Goal: Find contact information: Find contact information

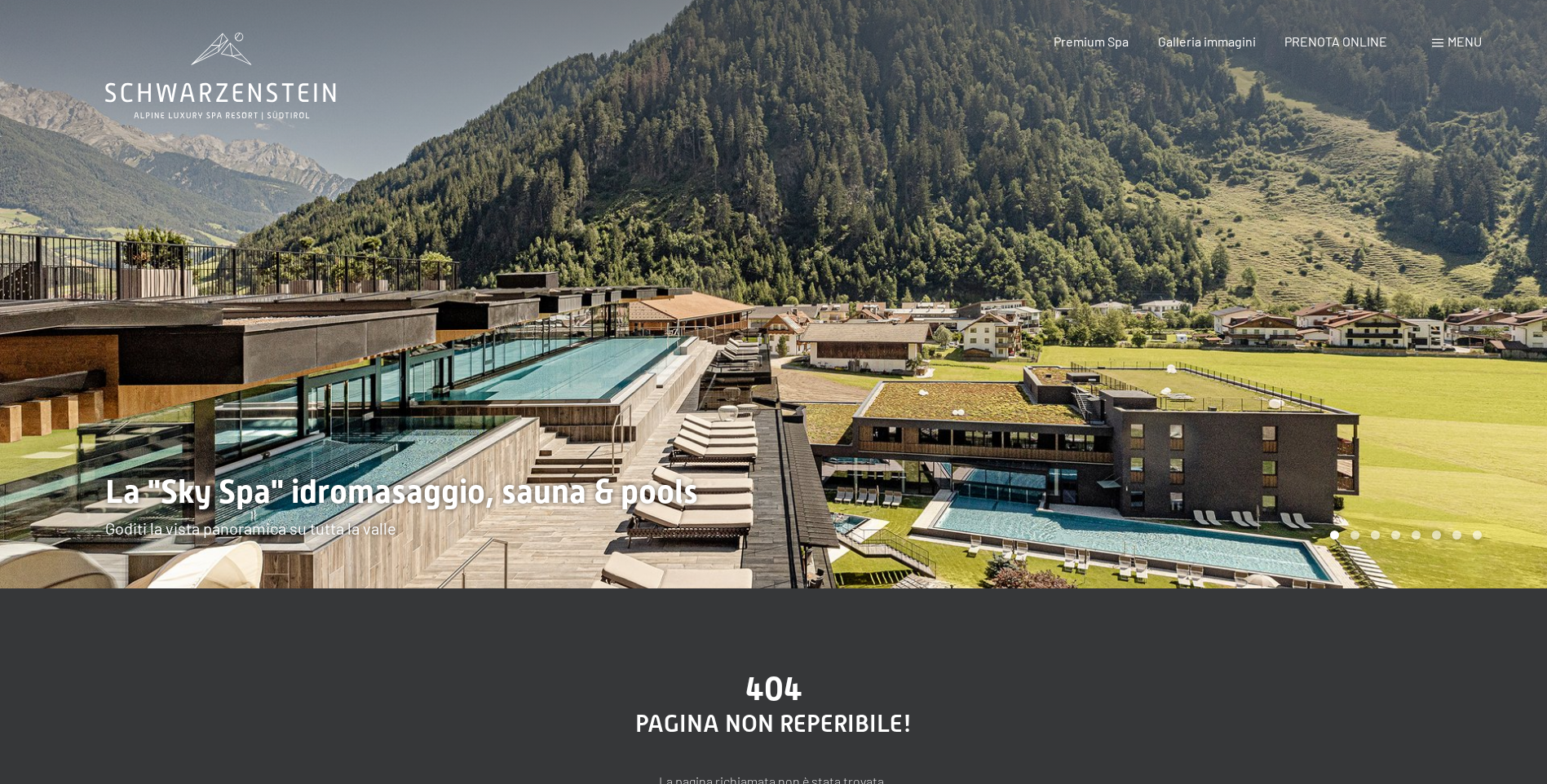
click at [793, 550] on div at bounding box center [1160, 294] width 774 height 588
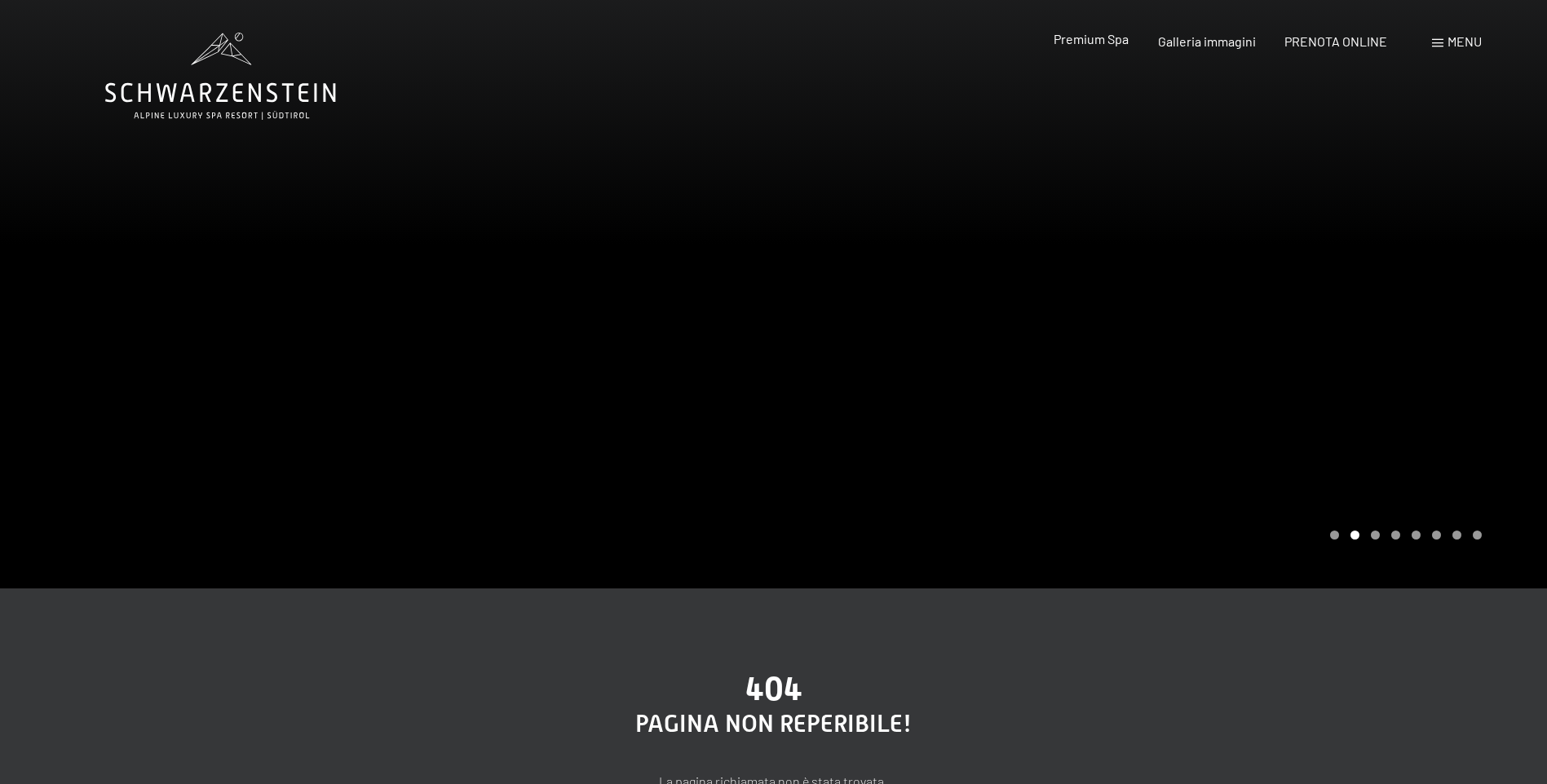
click at [1102, 42] on span "Premium Spa" at bounding box center [1090, 39] width 75 height 15
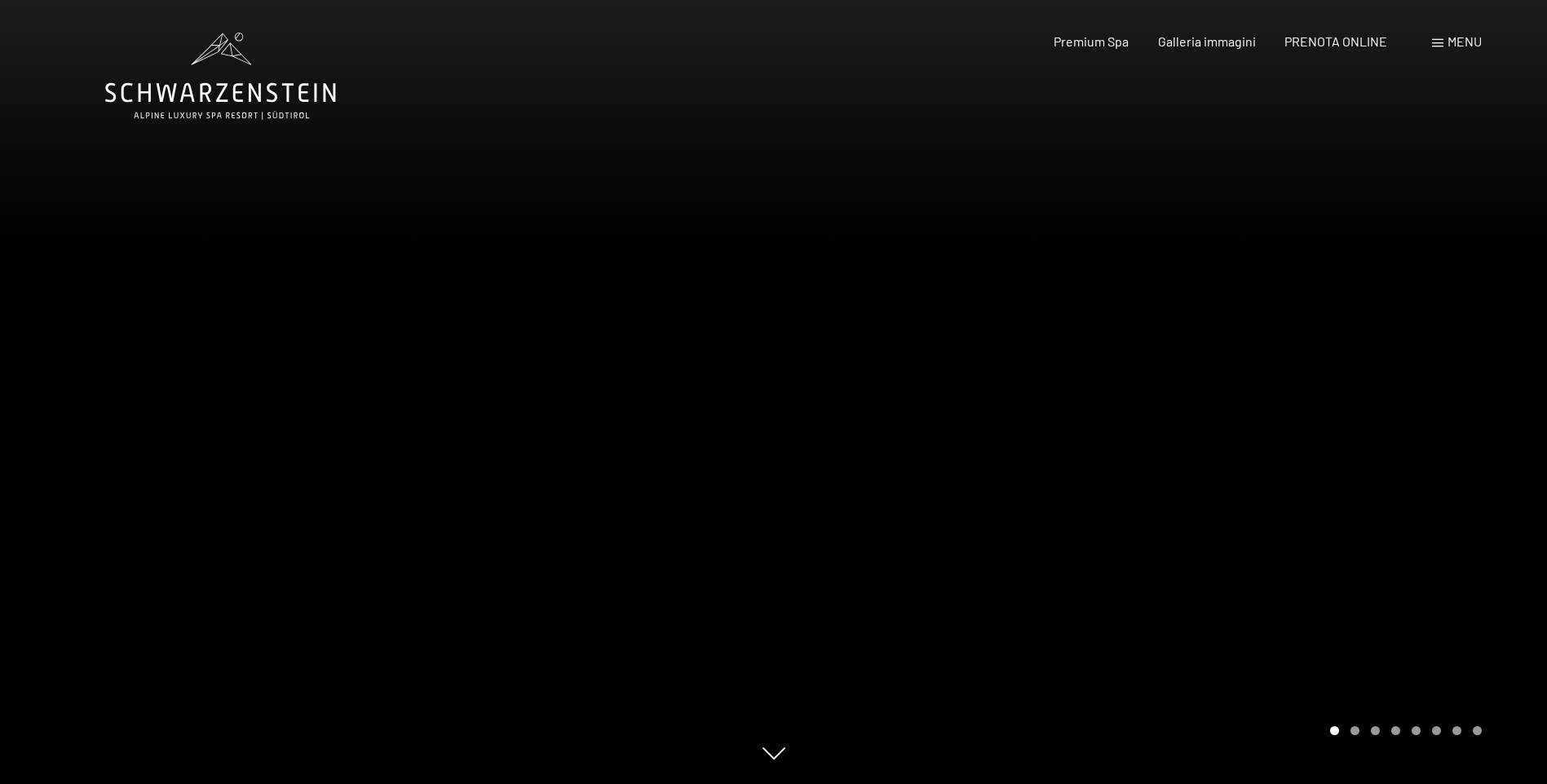
click at [1456, 35] on span "Menu" at bounding box center [1464, 41] width 34 height 15
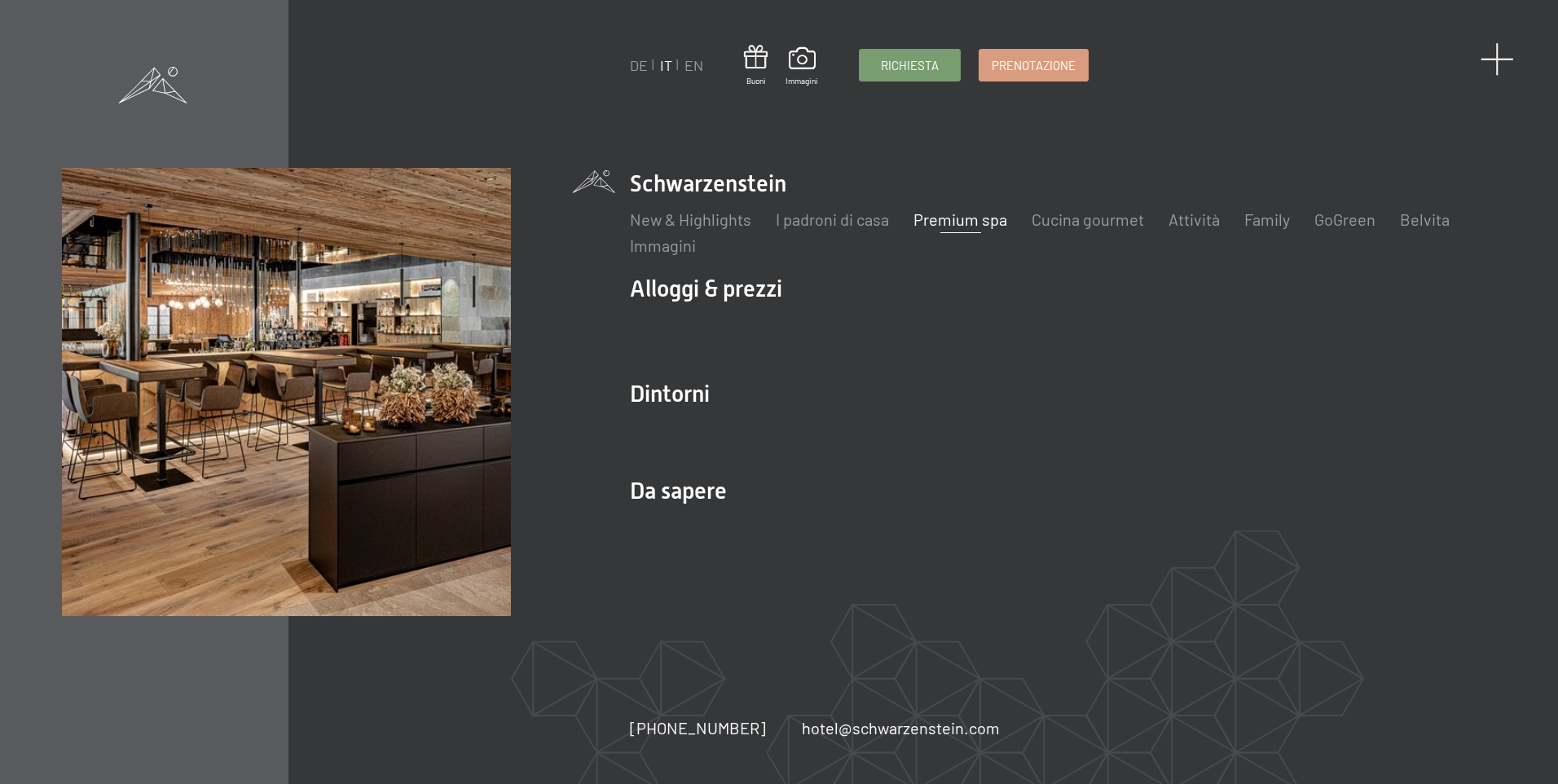
click at [1490, 63] on span at bounding box center [1497, 59] width 33 height 33
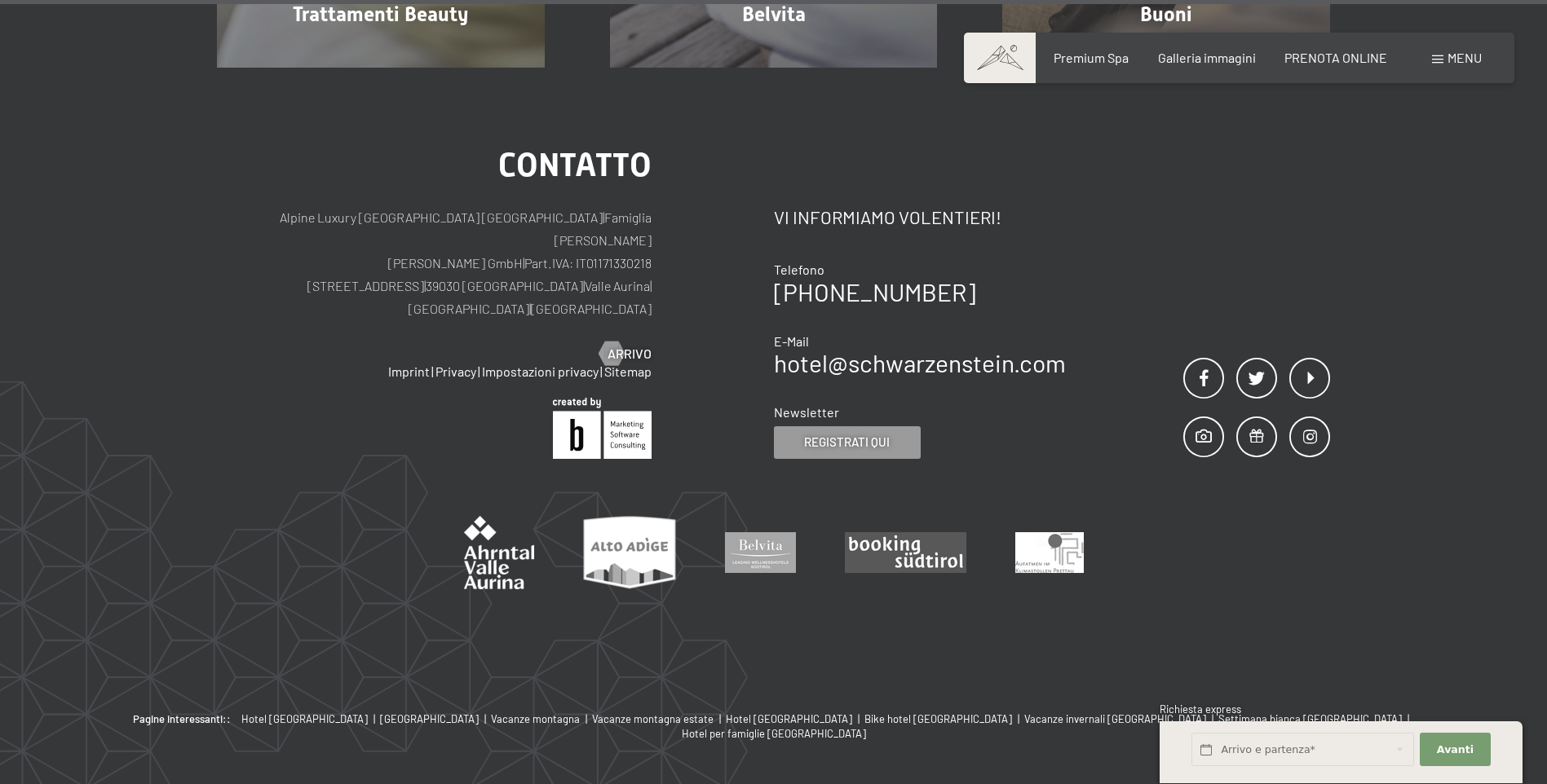
scroll to position [10873, 0]
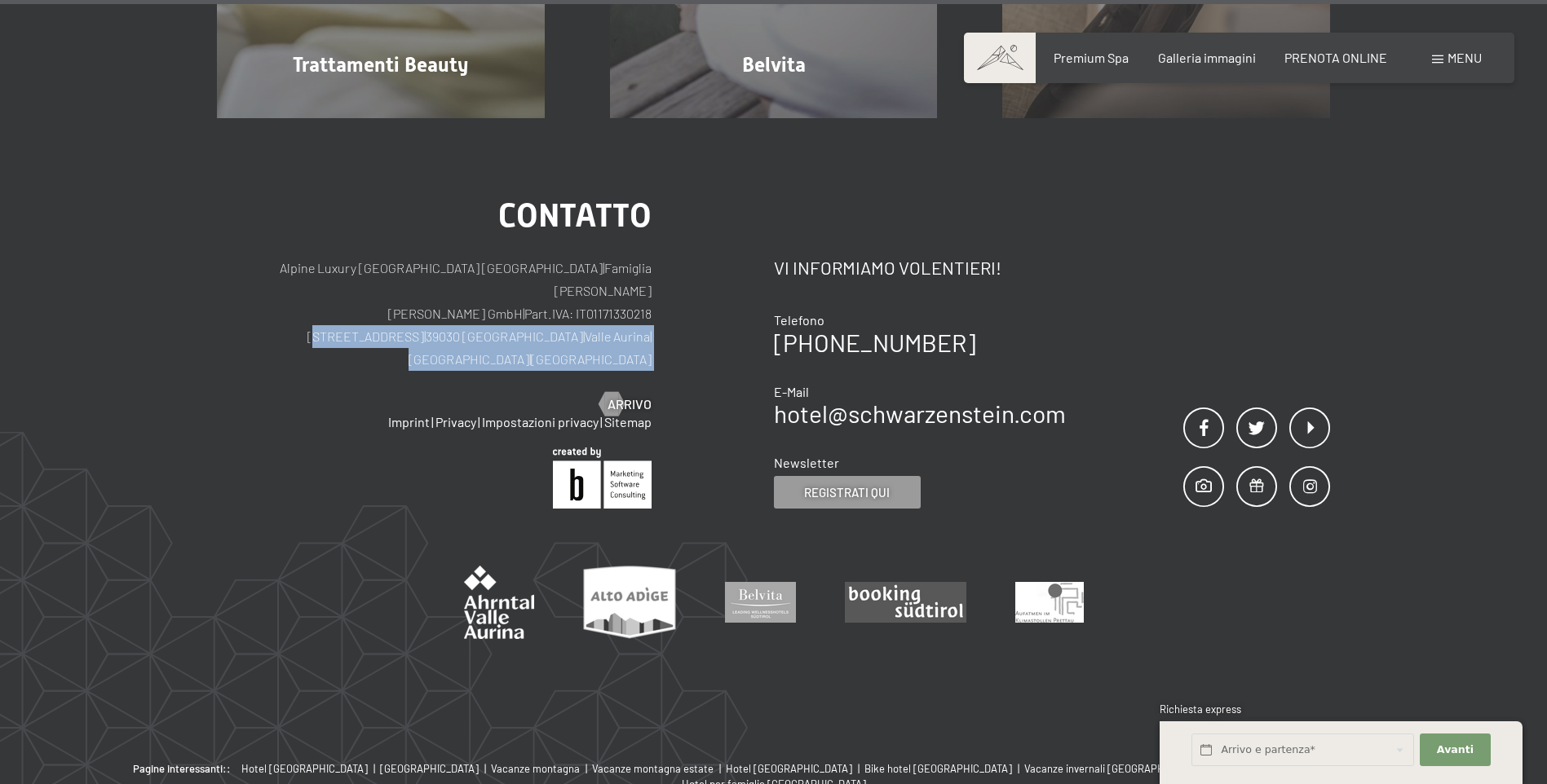
drag, startPoint x: 306, startPoint y: 224, endPoint x: 459, endPoint y: 236, distance: 153.5
click at [459, 236] on div "Contatto Alpine Luxury SPA Resort SCHWARZENSTEIN | Famiglia Zimmerhofer Otmar Z…" at bounding box center [434, 306] width 435 height 214
copy div "Via del paese 11 | 39030 Lutago | Valle Aurina | Alto Adige | Italia Partner"
